Goal: Information Seeking & Learning: Learn about a topic

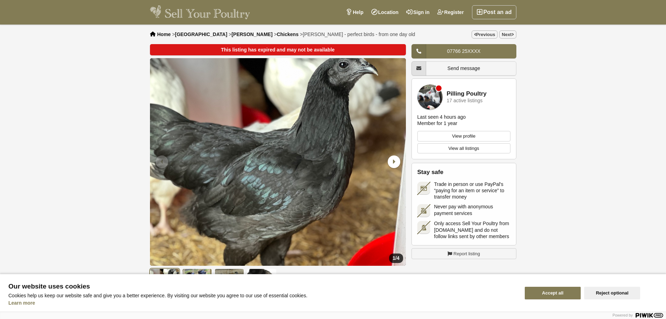
click at [600, 293] on button "Reject optional" at bounding box center [612, 292] width 56 height 13
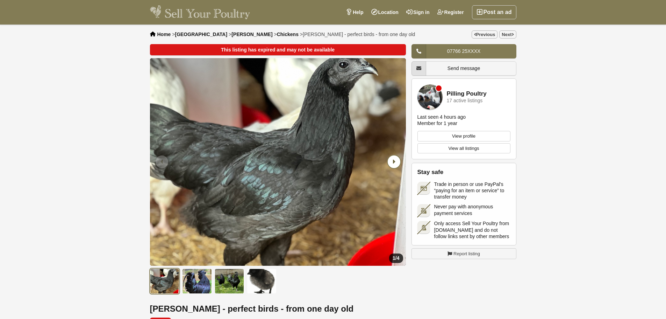
click at [390, 158] on icon "Next slide" at bounding box center [394, 161] width 13 height 13
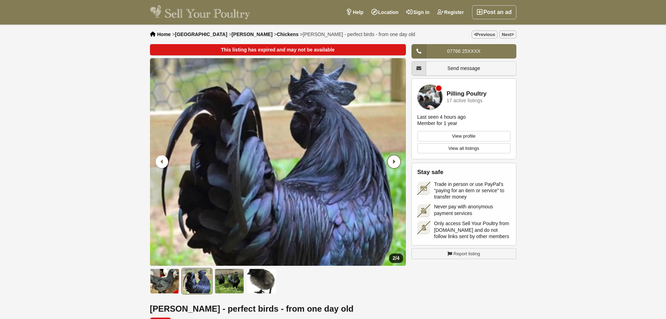
click at [390, 158] on icon "Next slide" at bounding box center [394, 161] width 13 height 13
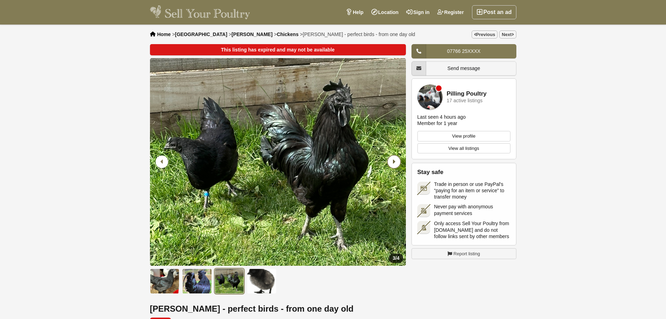
click at [390, 158] on icon "Next slide" at bounding box center [394, 161] width 13 height 13
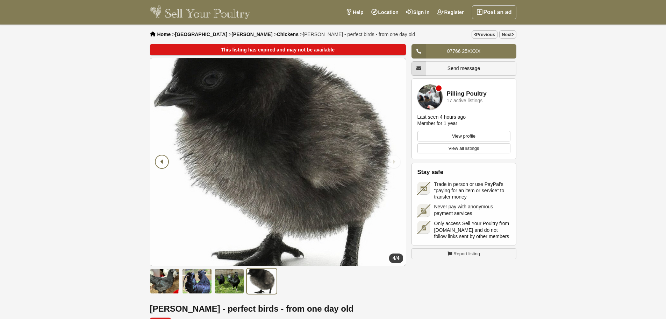
click at [160, 165] on icon "Previous slide" at bounding box center [162, 161] width 13 height 13
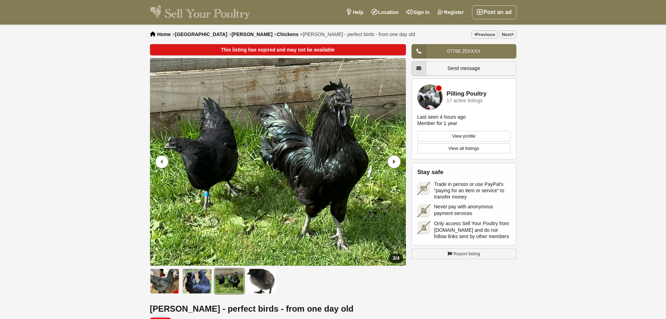
click at [393, 164] on icon "Next slide" at bounding box center [394, 161] width 13 height 13
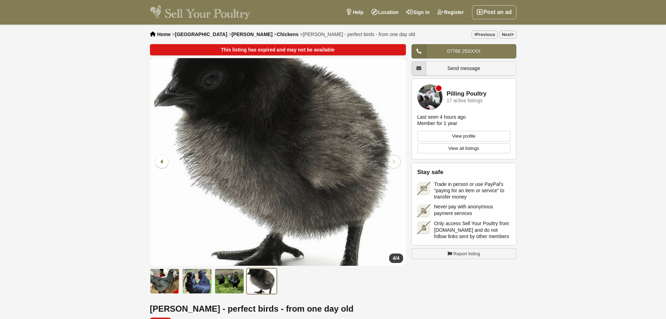
click at [393, 164] on icon "Next slide" at bounding box center [394, 161] width 13 height 13
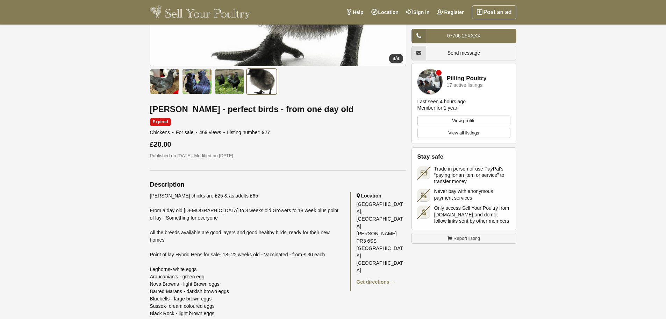
scroll to position [210, 0]
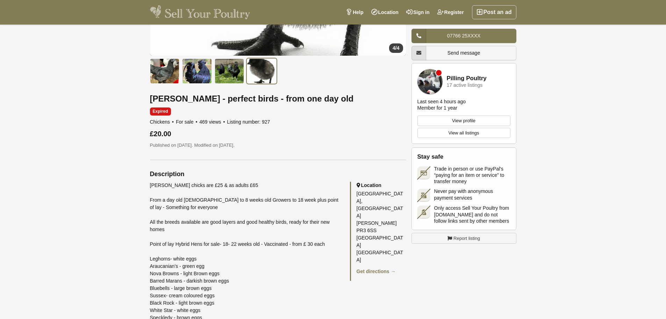
drag, startPoint x: 224, startPoint y: 185, endPoint x: 247, endPoint y: 185, distance: 22.4
drag, startPoint x: 200, startPoint y: 187, endPoint x: 217, endPoint y: 187, distance: 16.8
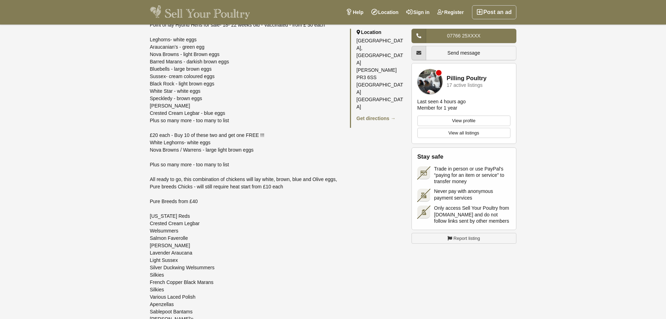
scroll to position [455, 0]
